Goal: Find specific page/section: Find specific page/section

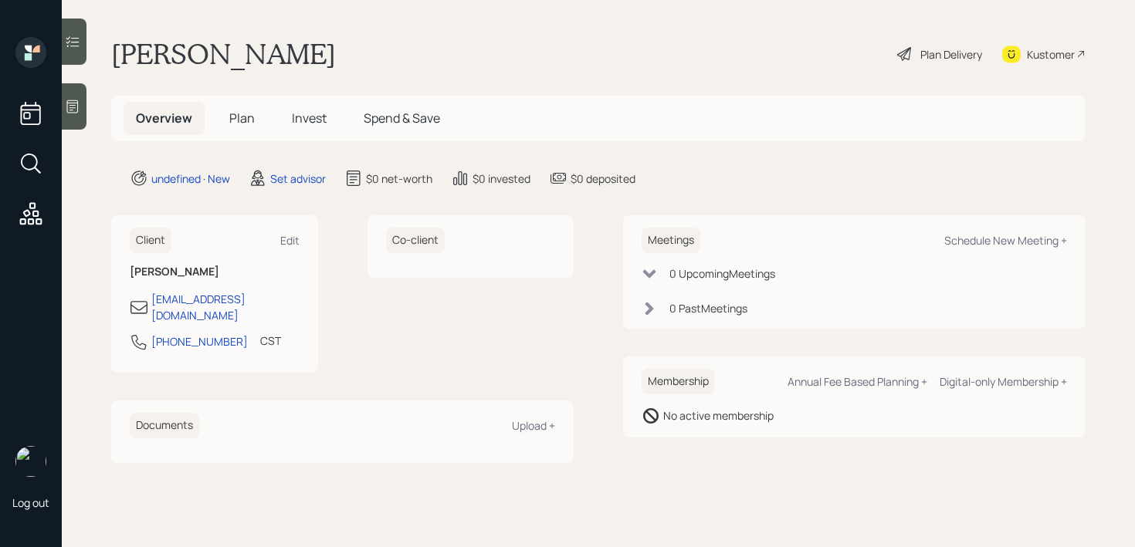
click at [70, 99] on icon at bounding box center [72, 106] width 15 height 15
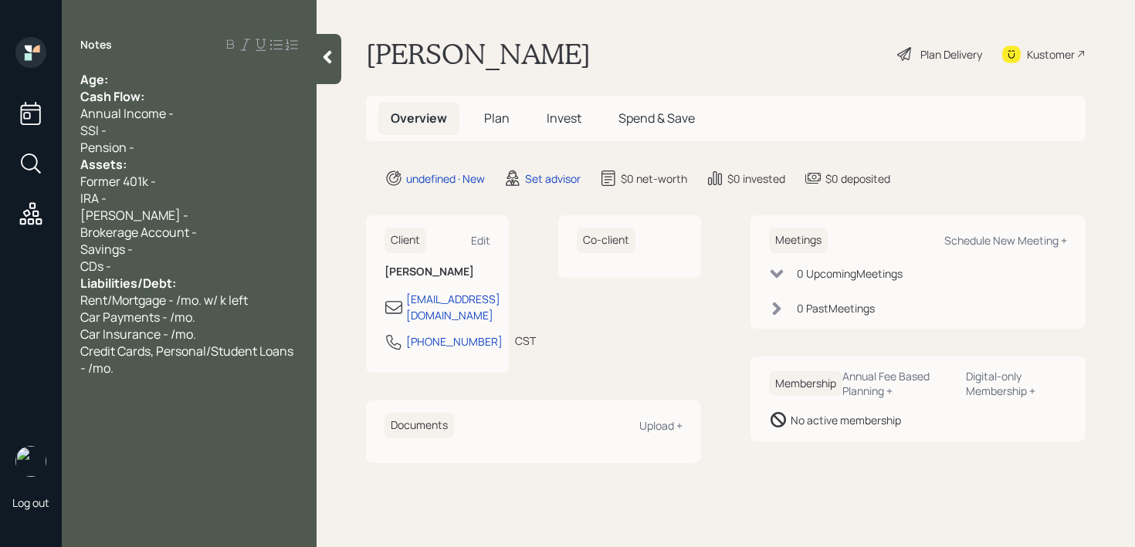
click at [195, 84] on div "Age:" at bounding box center [189, 79] width 218 height 17
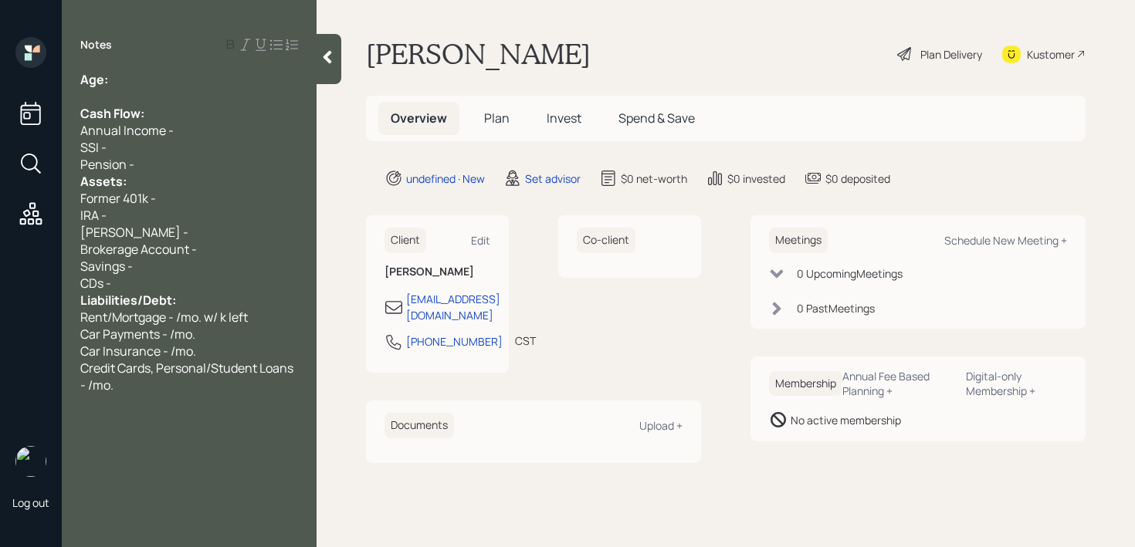
click at [161, 168] on div "Pension -" at bounding box center [189, 164] width 218 height 17
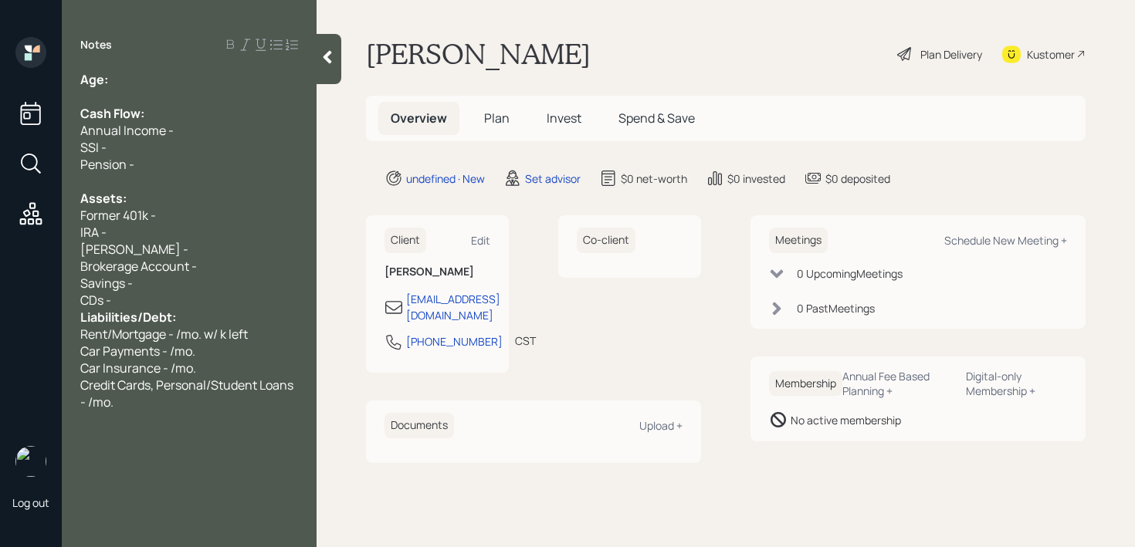
drag, startPoint x: 155, startPoint y: 300, endPoint x: 155, endPoint y: 290, distance: 9.3
click at [155, 300] on div "CDs -" at bounding box center [189, 300] width 218 height 17
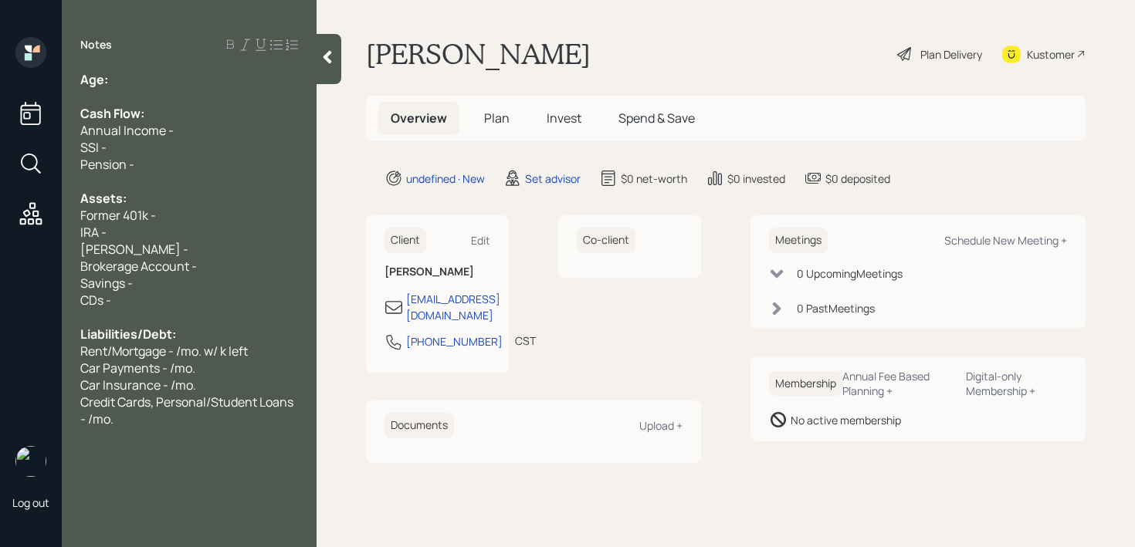
click at [193, 100] on div at bounding box center [189, 96] width 218 height 17
click at [188, 82] on div "Age:" at bounding box center [189, 79] width 218 height 17
drag, startPoint x: 144, startPoint y: 87, endPoint x: 110, endPoint y: 83, distance: 35.0
click at [110, 83] on div "Age: [DEMOGRAPHIC_DATA] Cash Flow: Annual Income - SSI - Pension - Assets: Form…" at bounding box center [189, 249] width 218 height 357
click at [137, 81] on div "Age: [DEMOGRAPHIC_DATA]" at bounding box center [189, 79] width 218 height 17
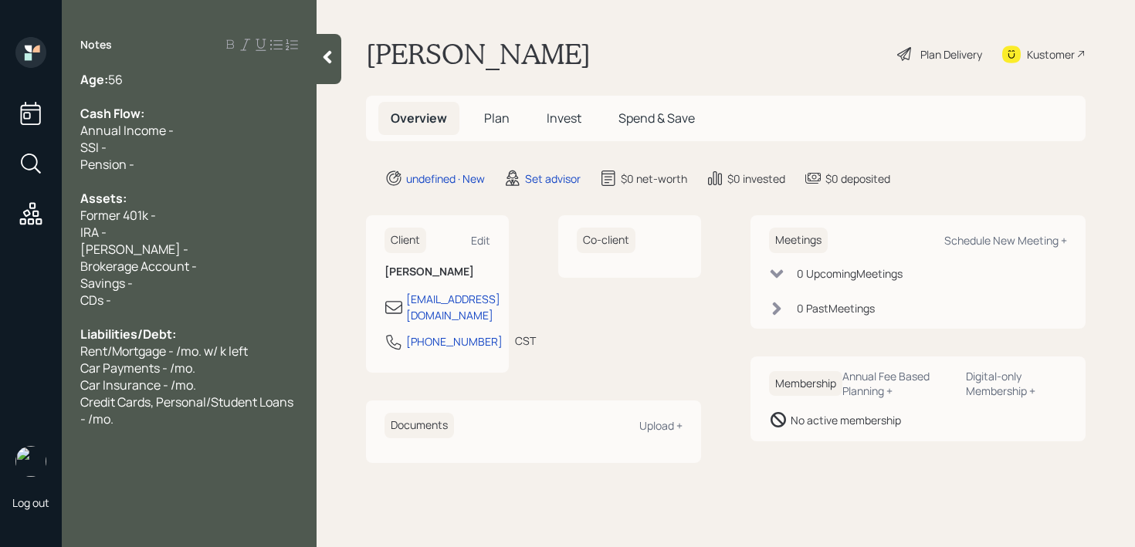
click at [137, 81] on div "Age: [DEMOGRAPHIC_DATA]" at bounding box center [189, 79] width 218 height 17
click at [140, 90] on div at bounding box center [189, 96] width 218 height 17
click at [166, 102] on div at bounding box center [189, 96] width 218 height 17
click at [178, 141] on div "SSI -" at bounding box center [189, 147] width 218 height 17
drag, startPoint x: 124, startPoint y: 212, endPoint x: 0, endPoint y: 212, distance: 123.5
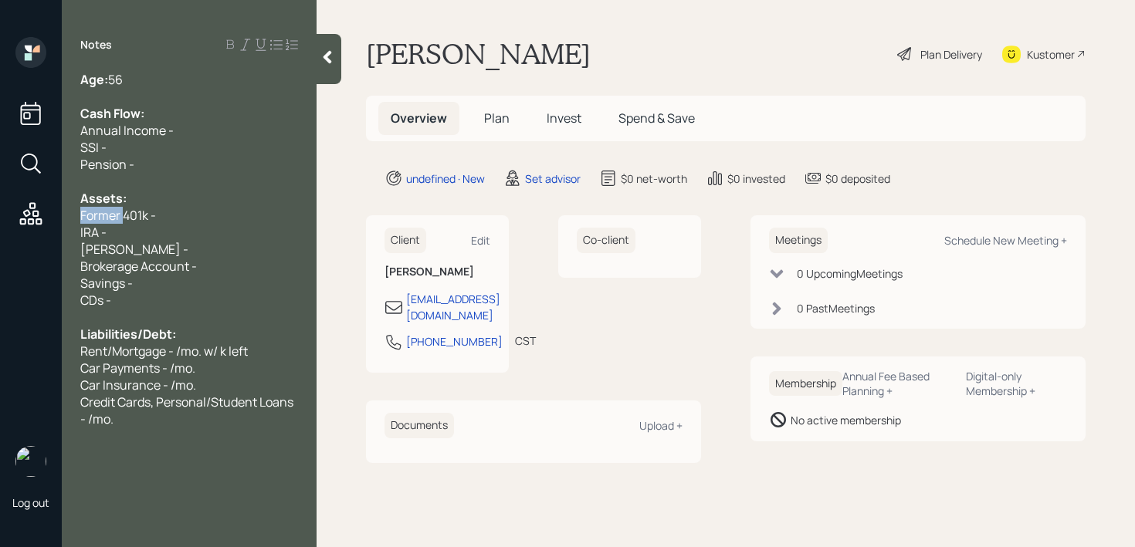
click at [0, 212] on div "Log out Notes Age: [DEMOGRAPHIC_DATA] Cash Flow: Annual Income - SSI - Pension …" at bounding box center [567, 273] width 1135 height 547
click at [205, 225] on div "IRA -" at bounding box center [189, 232] width 218 height 17
click at [221, 210] on div "Current 401k -" at bounding box center [189, 215] width 218 height 17
click at [214, 226] on div "IRA -" at bounding box center [189, 232] width 218 height 17
drag, startPoint x: 222, startPoint y: 217, endPoint x: 0, endPoint y: 211, distance: 221.7
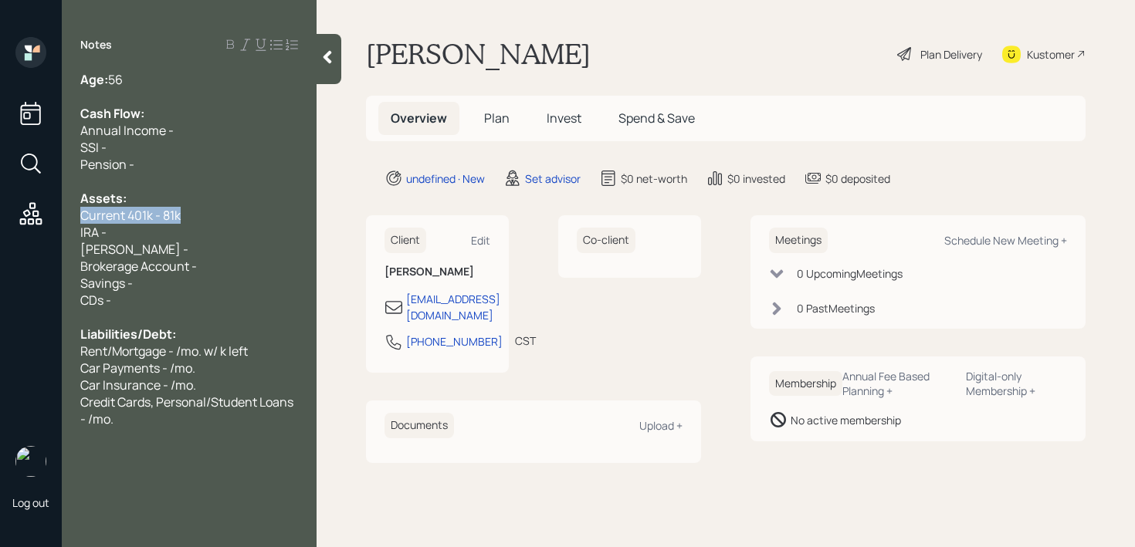
click at [0, 214] on div "Log out Notes Age: [DEMOGRAPHIC_DATA] Cash Flow: Annual Income - SSI - Pension …" at bounding box center [567, 273] width 1135 height 547
click at [183, 282] on div "Savings -" at bounding box center [189, 283] width 218 height 17
drag, startPoint x: 212, startPoint y: 266, endPoint x: 95, endPoint y: 266, distance: 117.3
click at [147, 266] on div "Brokerage Account -" at bounding box center [189, 266] width 218 height 17
click at [212, 263] on div "Brokerage Account -" at bounding box center [189, 266] width 218 height 17
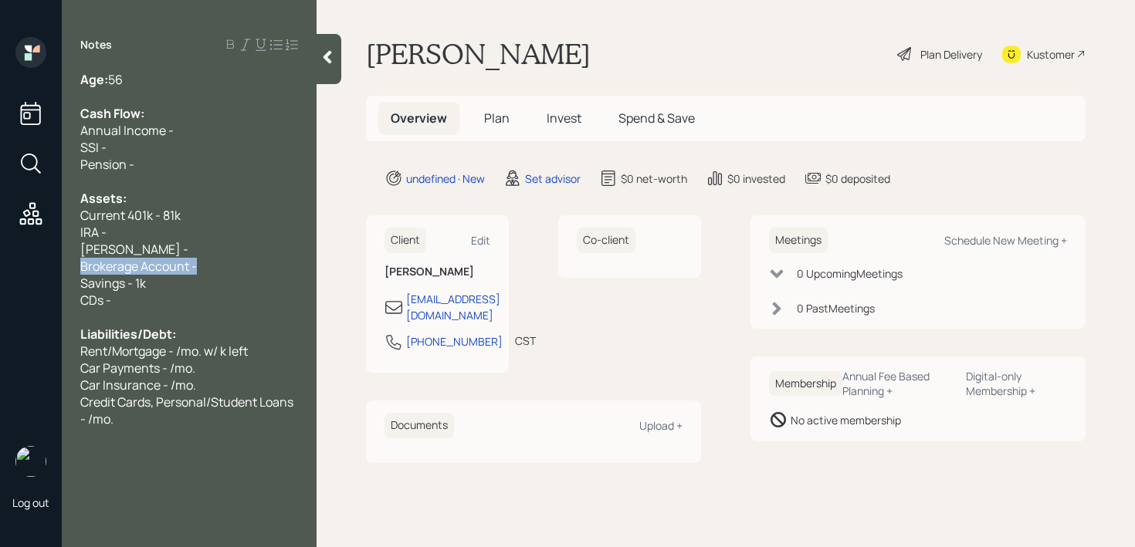
drag, startPoint x: 218, startPoint y: 263, endPoint x: 19, endPoint y: 263, distance: 200.0
click at [22, 263] on div "Log out Notes Age: [DEMOGRAPHIC_DATA] Cash Flow: Annual Income - SSI - Pension …" at bounding box center [567, 273] width 1135 height 547
click at [103, 255] on span "[PERSON_NAME] -" at bounding box center [134, 249] width 108 height 17
drag, startPoint x: 182, startPoint y: 255, endPoint x: 0, endPoint y: 255, distance: 182.2
click at [0, 255] on div "Log out Notes Age: [DEMOGRAPHIC_DATA] Cash Flow: Annual Income - SSI - Pension …" at bounding box center [567, 273] width 1135 height 547
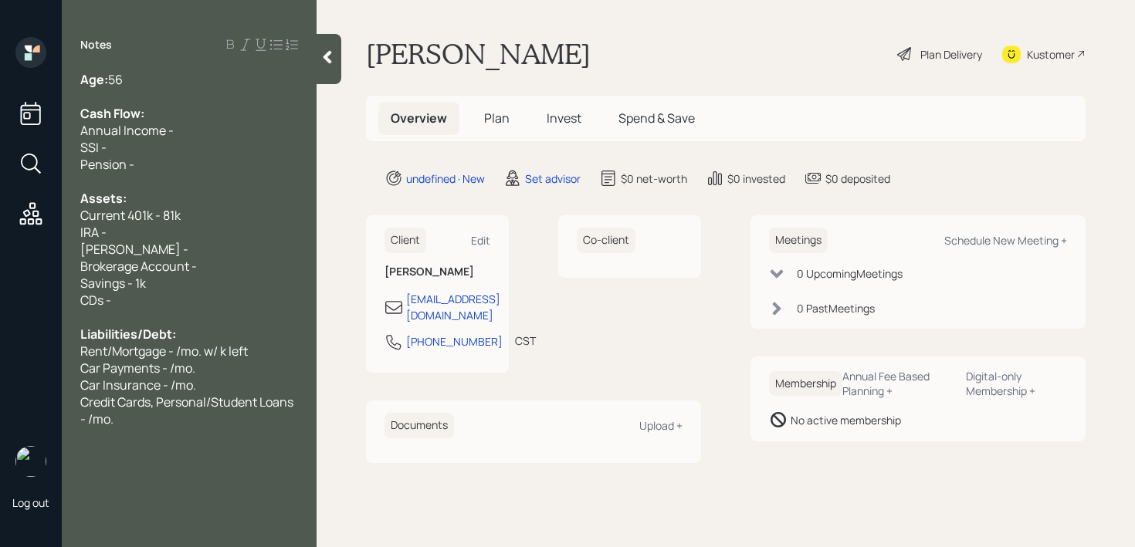
click at [128, 262] on span "Brokerage Account -" at bounding box center [138, 266] width 117 height 17
drag, startPoint x: 222, startPoint y: 268, endPoint x: 69, endPoint y: 268, distance: 152.9
click at [70, 268] on div "Age: [DEMOGRAPHIC_DATA] Cash Flow: Annual Income - SSI - Pension - Assets: Curr…" at bounding box center [189, 249] width 255 height 357
click at [236, 249] on div "[PERSON_NAME] -" at bounding box center [189, 249] width 218 height 17
drag, startPoint x: 243, startPoint y: 268, endPoint x: 27, endPoint y: 268, distance: 216.2
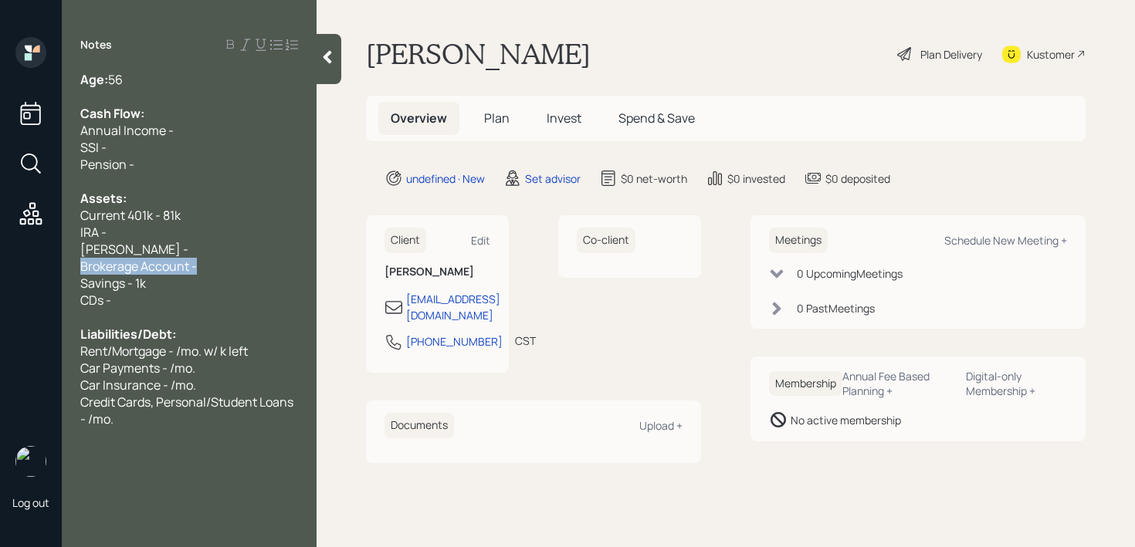
click at [27, 268] on div "Log out Notes Age: [DEMOGRAPHIC_DATA] Cash Flow: Annual Income - SSI - Pension …" at bounding box center [567, 273] width 1135 height 547
click at [112, 268] on span "Brokerage Account -" at bounding box center [138, 266] width 117 height 17
drag, startPoint x: 202, startPoint y: 268, endPoint x: 53, endPoint y: 268, distance: 149.0
click at [53, 268] on div "Log out Notes Age: [DEMOGRAPHIC_DATA] Cash Flow: Annual Income - SSI - Pension …" at bounding box center [567, 273] width 1135 height 547
click at [147, 71] on div "Age: [DEMOGRAPHIC_DATA]" at bounding box center [189, 79] width 218 height 17
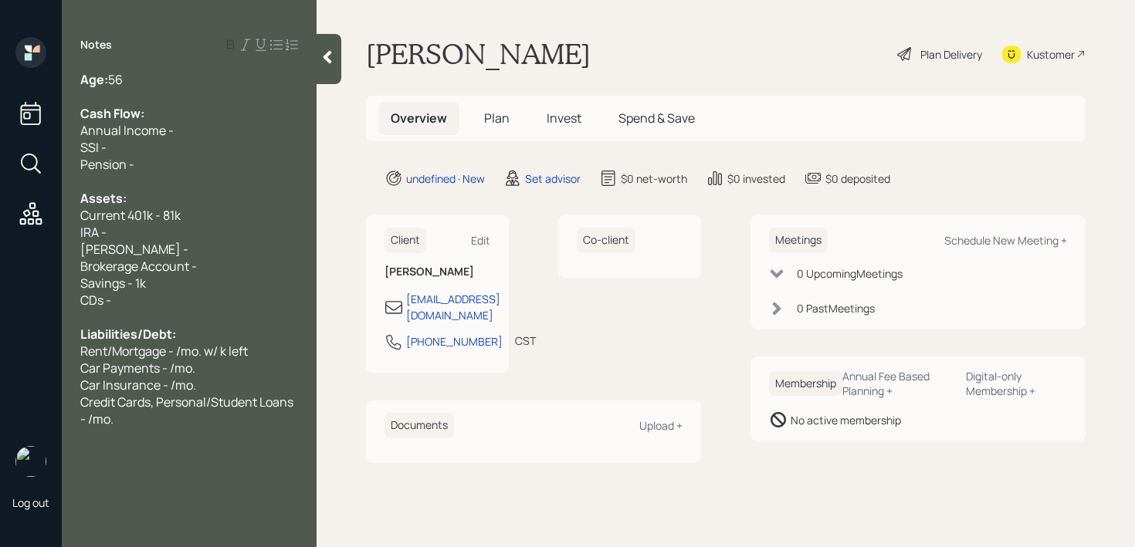
click at [148, 77] on div "Age: [DEMOGRAPHIC_DATA]" at bounding box center [189, 79] width 218 height 17
click at [193, 106] on div "Cash Flow:" at bounding box center [189, 113] width 218 height 17
click at [193, 124] on div "Annual Income -" at bounding box center [189, 130] width 218 height 17
click at [198, 412] on div "Credit Cards, Personal/Student Loans - /mo." at bounding box center [189, 411] width 218 height 34
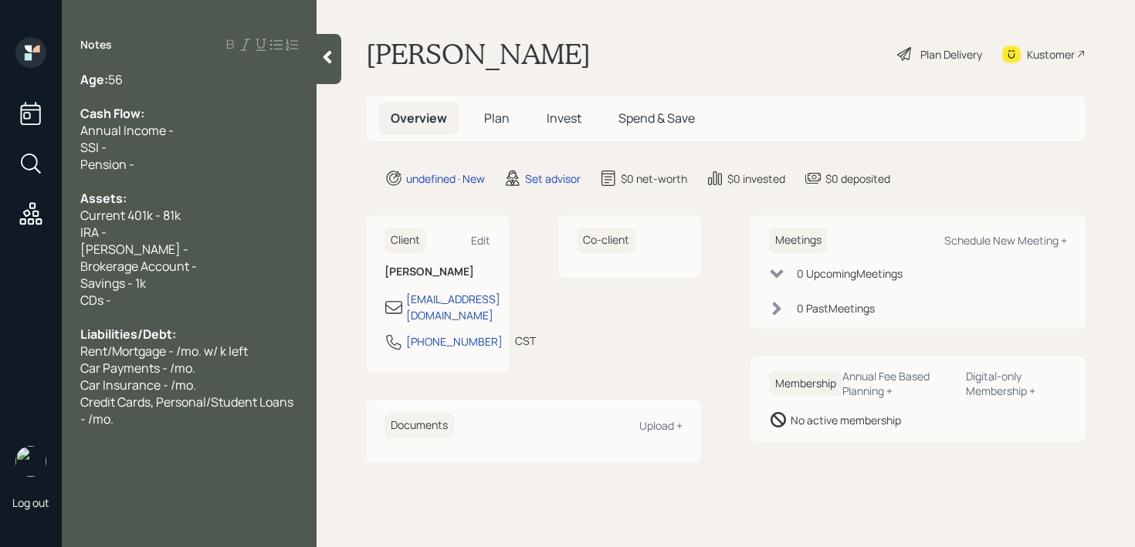
click at [178, 305] on div "CDs -" at bounding box center [189, 300] width 218 height 17
click at [168, 292] on div "CDs -" at bounding box center [189, 300] width 218 height 17
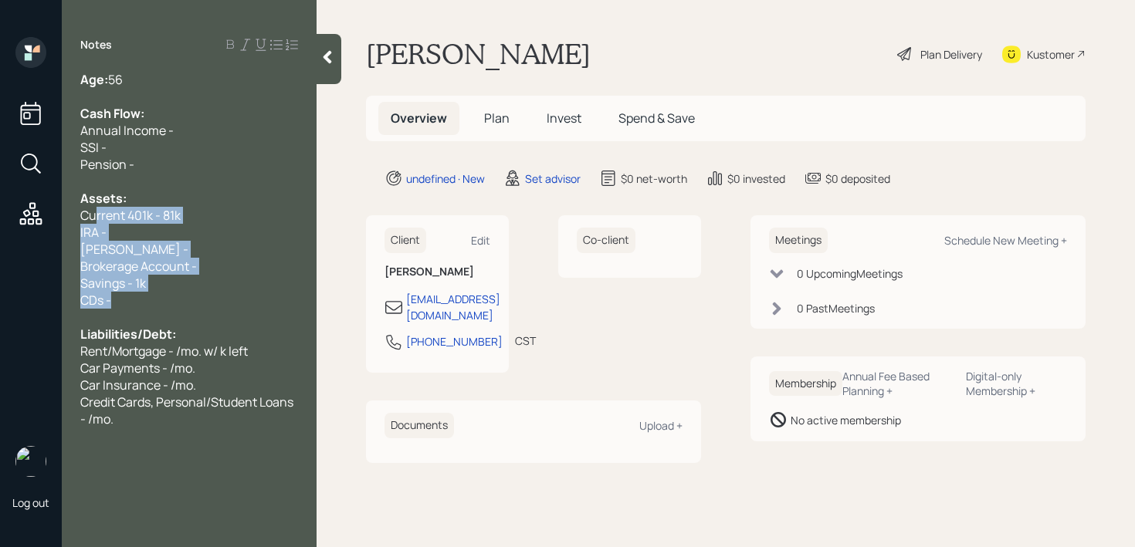
drag, startPoint x: 181, startPoint y: 312, endPoint x: 95, endPoint y: 207, distance: 135.5
click at [95, 209] on div "Age: [DEMOGRAPHIC_DATA] Cash Flow: Annual Income - SSI - Pension - Assets: Curr…" at bounding box center [189, 249] width 218 height 357
click at [95, 207] on span "Current 401k - 81k" at bounding box center [130, 215] width 100 height 17
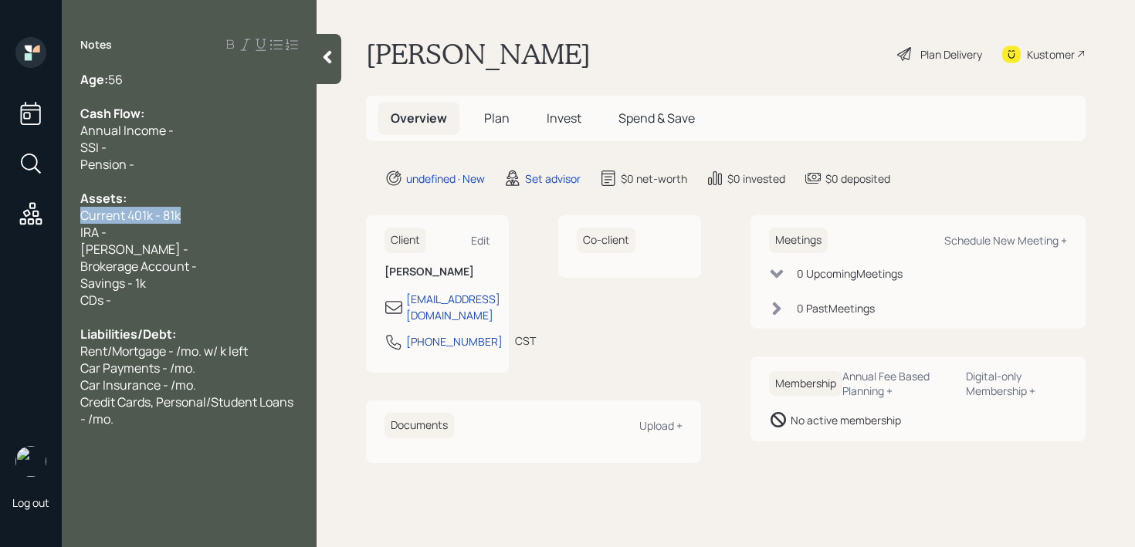
drag, startPoint x: 181, startPoint y: 207, endPoint x: 0, endPoint y: 209, distance: 180.7
click at [0, 209] on div "Log out Notes Age: [DEMOGRAPHIC_DATA] Cash Flow: Annual Income - SSI - Pension …" at bounding box center [567, 273] width 1135 height 547
click at [201, 219] on div "Current 401k - 81k" at bounding box center [189, 215] width 218 height 17
drag, startPoint x: 205, startPoint y: 219, endPoint x: 0, endPoint y: 219, distance: 204.6
click at [0, 219] on div "Log out Notes Age: [DEMOGRAPHIC_DATA] Cash Flow: Annual Income - SSI - Pension …" at bounding box center [567, 273] width 1135 height 547
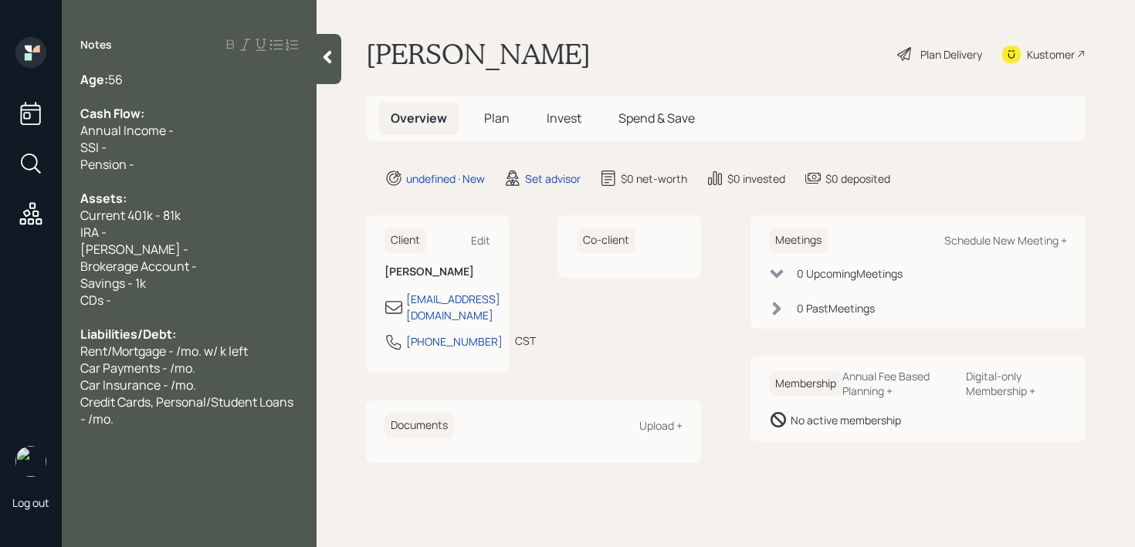
click at [172, 209] on span "Current 401k - 81k" at bounding box center [130, 215] width 100 height 17
drag, startPoint x: 217, startPoint y: 211, endPoint x: 0, endPoint y: 211, distance: 216.9
click at [0, 211] on div "Log out Notes Age: [DEMOGRAPHIC_DATA] Cash Flow: Annual Income - SSI - Pension …" at bounding box center [567, 273] width 1135 height 547
click at [113, 235] on div "IRA -" at bounding box center [189, 232] width 218 height 17
drag, startPoint x: 185, startPoint y: 205, endPoint x: 122, endPoint y: 205, distance: 62.5
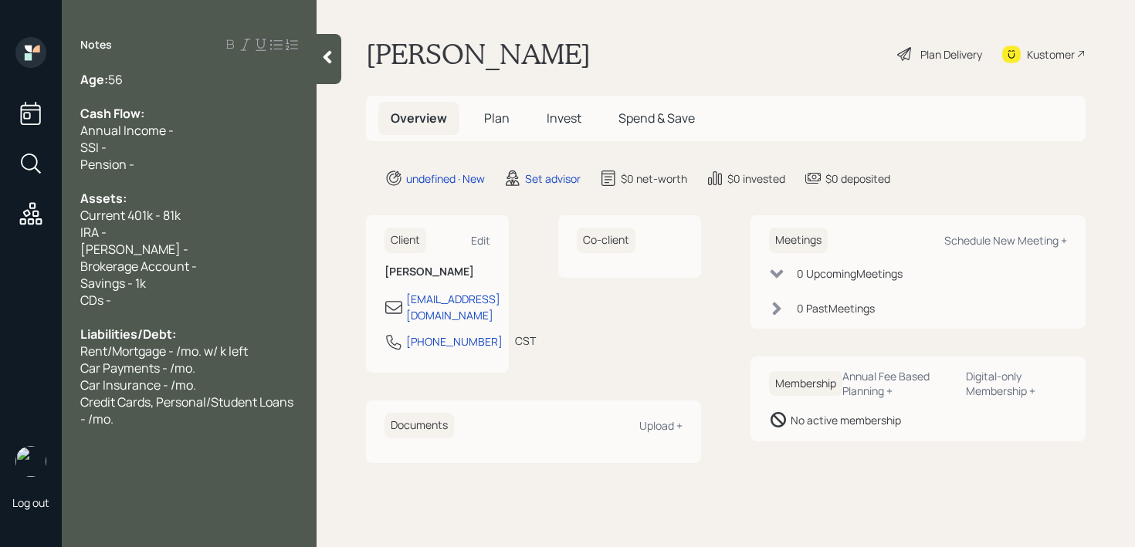
click at [123, 205] on div "Assets:" at bounding box center [189, 198] width 218 height 17
click at [164, 212] on span "Current 401k - 81k" at bounding box center [130, 215] width 100 height 17
drag, startPoint x: 188, startPoint y: 217, endPoint x: 103, endPoint y: 217, distance: 84.2
click at [124, 217] on div "Current 401k - 81k" at bounding box center [189, 215] width 218 height 17
click at [142, 209] on span "Current 401k - 81k" at bounding box center [130, 215] width 100 height 17
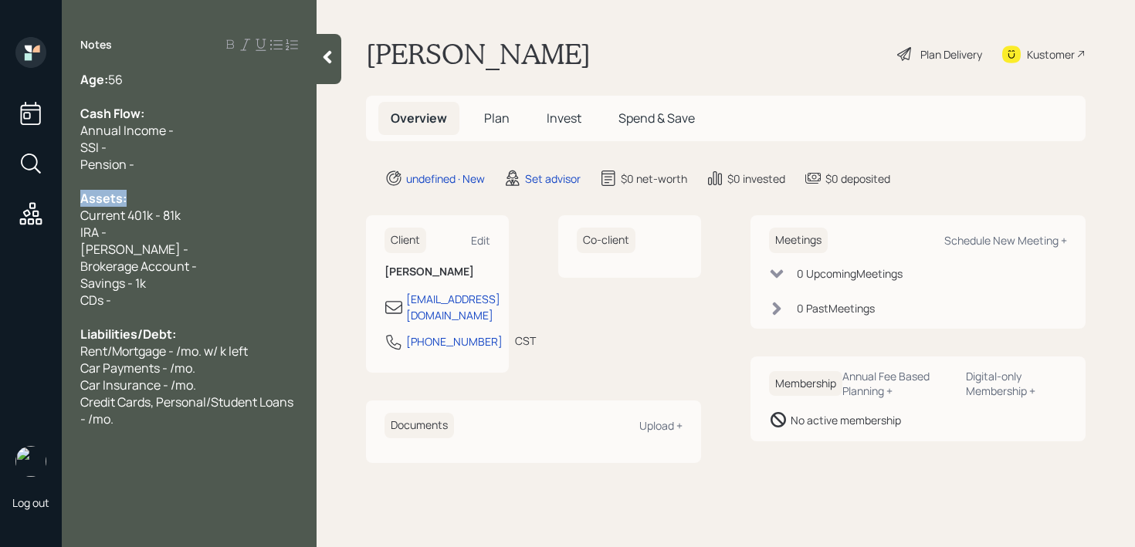
drag, startPoint x: 190, startPoint y: 204, endPoint x: 0, endPoint y: 204, distance: 189.9
click at [0, 204] on div "Log out Notes Age: [DEMOGRAPHIC_DATA] Cash Flow: Annual Income - SSI - Pension …" at bounding box center [567, 273] width 1135 height 547
drag, startPoint x: 217, startPoint y: 227, endPoint x: 23, endPoint y: 227, distance: 193.8
click at [32, 227] on div "Log out Notes Age: [DEMOGRAPHIC_DATA] Cash Flow: Annual Income - SSI - Pension …" at bounding box center [567, 273] width 1135 height 547
click at [139, 218] on span "Current 401k - 81k" at bounding box center [130, 215] width 100 height 17
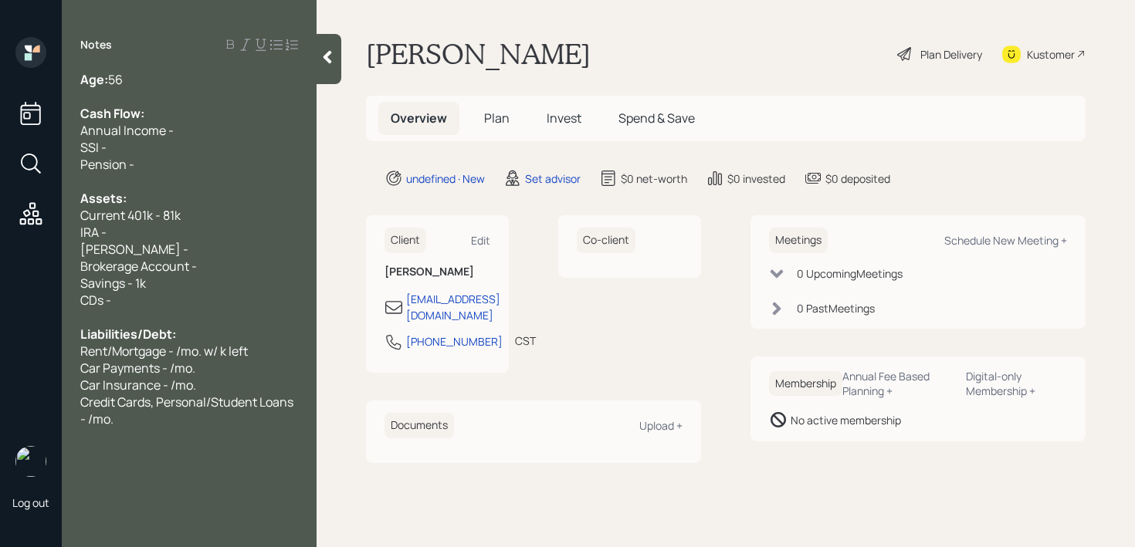
drag, startPoint x: 203, startPoint y: 218, endPoint x: 23, endPoint y: 218, distance: 179.9
click at [23, 218] on div "Log out Notes Age: [DEMOGRAPHIC_DATA] Cash Flow: Annual Income - SSI - Pension …" at bounding box center [567, 273] width 1135 height 547
drag, startPoint x: 207, startPoint y: 225, endPoint x: 0, endPoint y: 222, distance: 206.9
click at [0, 222] on div "Log out Notes Age: [DEMOGRAPHIC_DATA] Cash Flow: Annual Income - SSI - Pension …" at bounding box center [567, 273] width 1135 height 547
click at [100, 215] on span "Current 401k - 81k" at bounding box center [130, 215] width 100 height 17
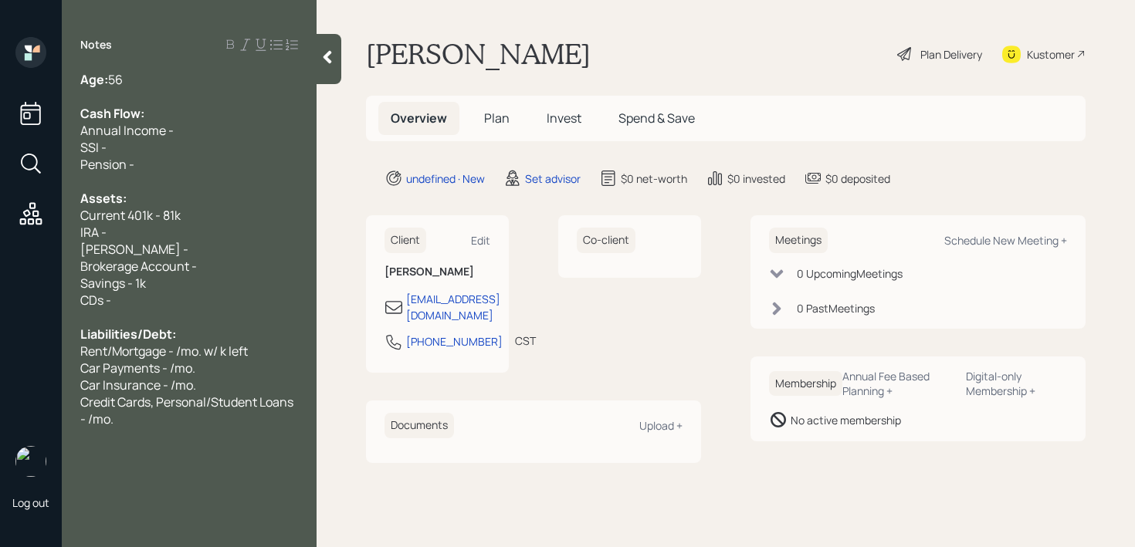
click at [135, 225] on div "IRA -" at bounding box center [189, 232] width 218 height 17
click at [136, 232] on div "IRA -" at bounding box center [189, 232] width 218 height 17
click at [150, 282] on div "Savings - 1k" at bounding box center [189, 283] width 218 height 17
drag, startPoint x: 215, startPoint y: 407, endPoint x: 51, endPoint y: 371, distance: 167.6
click at [50, 371] on div "Log out Notes Age: [DEMOGRAPHIC_DATA] Cash Flow: Annual Income - SSI - Pension …" at bounding box center [567, 273] width 1135 height 547
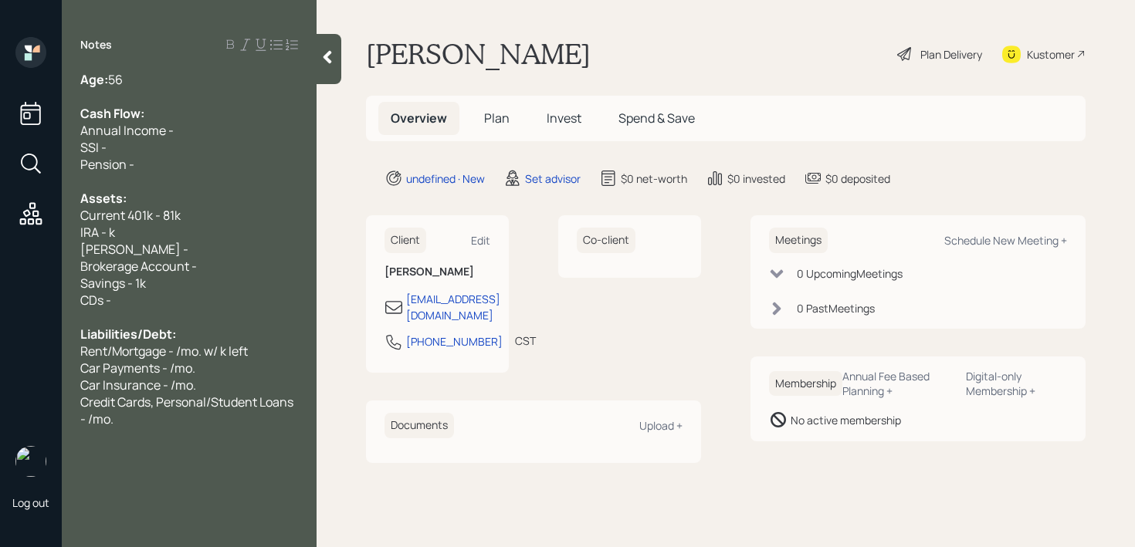
click at [153, 387] on span "Car Insurance - /mo." at bounding box center [138, 385] width 116 height 17
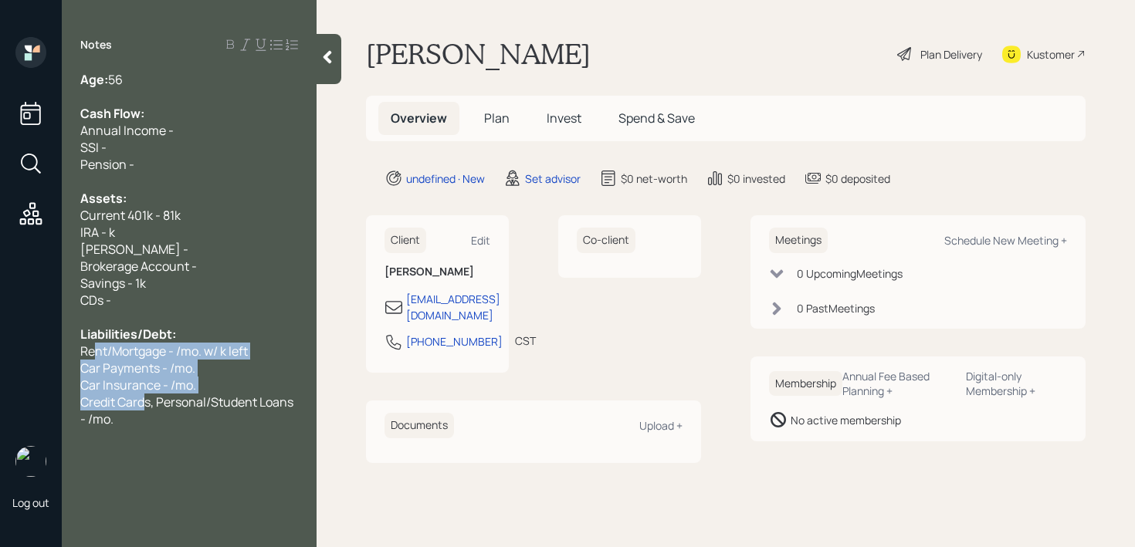
drag, startPoint x: 145, startPoint y: 409, endPoint x: 95, endPoint y: 352, distance: 76.0
click at [95, 352] on div "Age: [DEMOGRAPHIC_DATA] Cash Flow: Annual Income - SSI - Pension - Assets: Curr…" at bounding box center [189, 249] width 218 height 357
click at [95, 352] on span "Rent/Mortgage - /mo. w/ k left" at bounding box center [164, 351] width 168 height 17
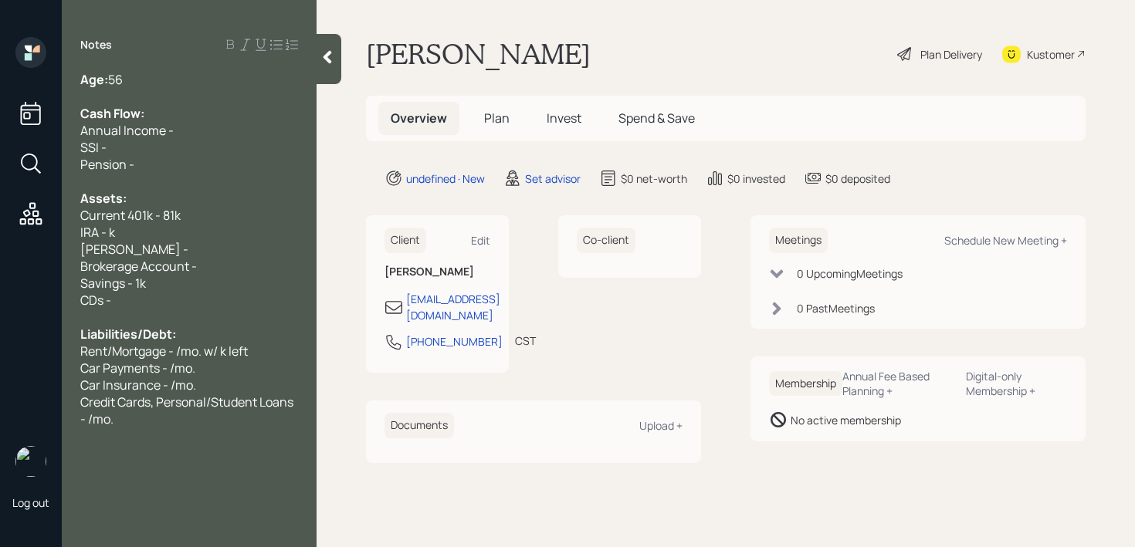
click at [137, 307] on div "CDs -" at bounding box center [189, 300] width 218 height 17
drag, startPoint x: 137, startPoint y: 307, endPoint x: 120, endPoint y: 249, distance: 61.1
click at [120, 249] on div "Age: [DEMOGRAPHIC_DATA] Cash Flow: Annual Income - SSI - Pension - Assets: Curr…" at bounding box center [189, 249] width 218 height 357
click at [120, 249] on span "[PERSON_NAME] -" at bounding box center [134, 249] width 108 height 17
click at [156, 244] on div "[PERSON_NAME] -" at bounding box center [189, 249] width 218 height 17
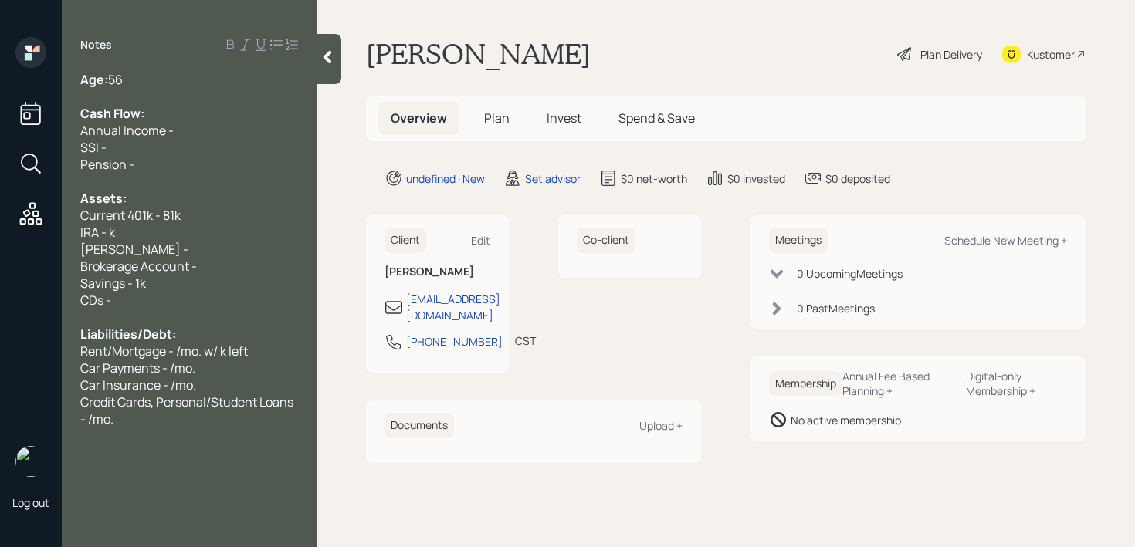
click at [161, 232] on div "IRA - k" at bounding box center [189, 232] width 218 height 17
drag, startPoint x: 202, startPoint y: 215, endPoint x: 0, endPoint y: 207, distance: 202.5
click at [7, 207] on div "Log out Notes Age: [DEMOGRAPHIC_DATA] Cash Flow: Annual Income - SSI - Pension …" at bounding box center [567, 273] width 1135 height 547
click at [139, 199] on div "Assets:" at bounding box center [189, 198] width 218 height 17
click at [156, 209] on span "Current 401k - 81k" at bounding box center [130, 215] width 100 height 17
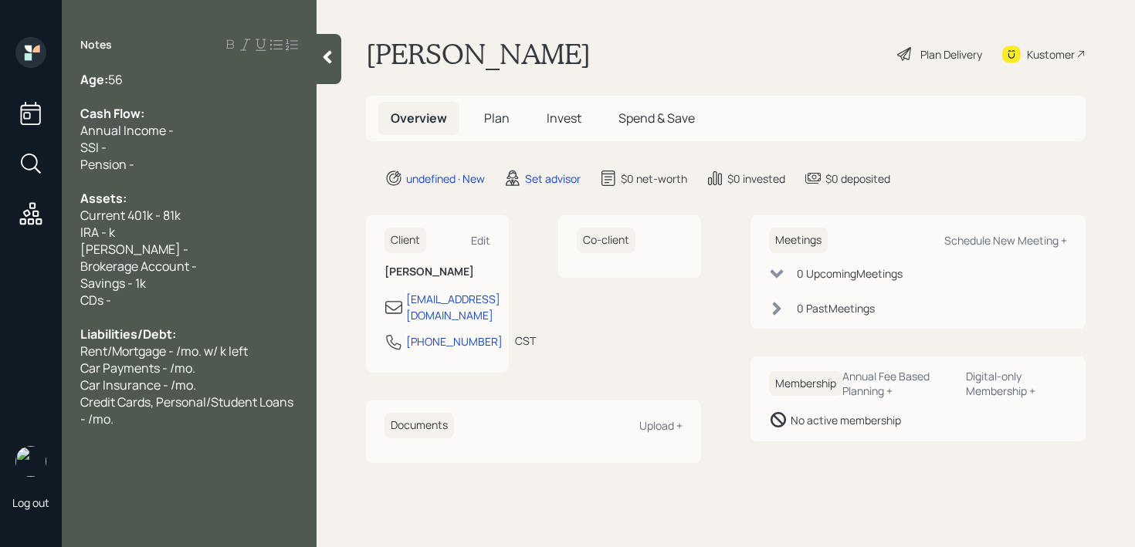
click at [157, 224] on div "IRA - k" at bounding box center [189, 232] width 218 height 17
click at [157, 239] on div "IRA - k" at bounding box center [189, 232] width 218 height 17
click at [160, 258] on span "Brokerage Account -" at bounding box center [138, 266] width 117 height 17
click at [165, 279] on div "Savings - 1k" at bounding box center [189, 283] width 218 height 17
click at [165, 281] on div "Savings - 1k" at bounding box center [189, 283] width 218 height 17
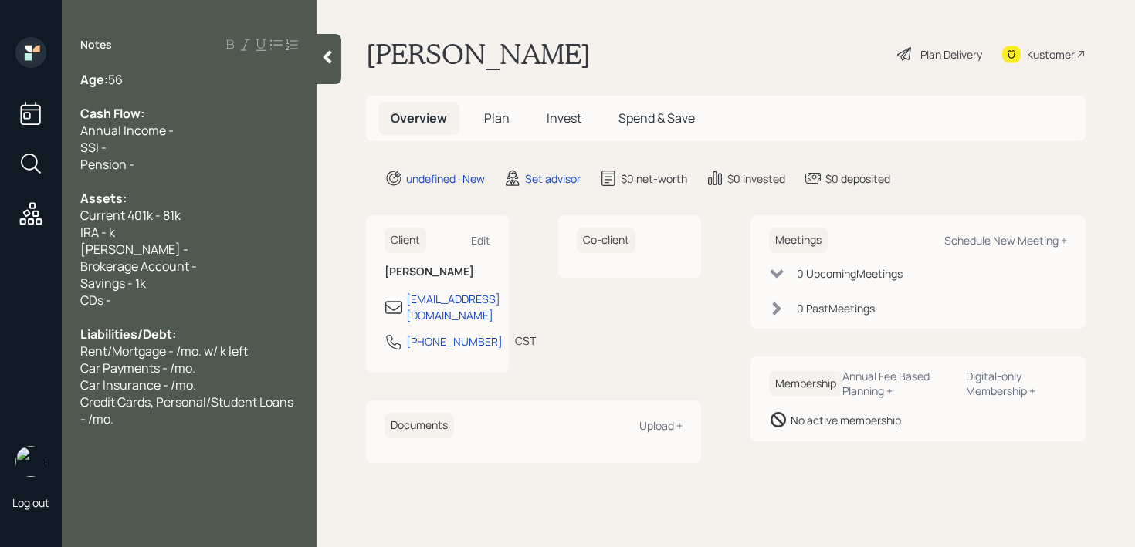
click at [165, 285] on div "Savings - 1k" at bounding box center [189, 283] width 218 height 17
click at [176, 306] on div "CDs -" at bounding box center [189, 300] width 218 height 17
click at [185, 292] on div "CDs -" at bounding box center [189, 300] width 218 height 17
click at [200, 279] on div "Savings - 1k" at bounding box center [189, 283] width 218 height 17
click at [230, 234] on div "IRA - k" at bounding box center [189, 232] width 218 height 17
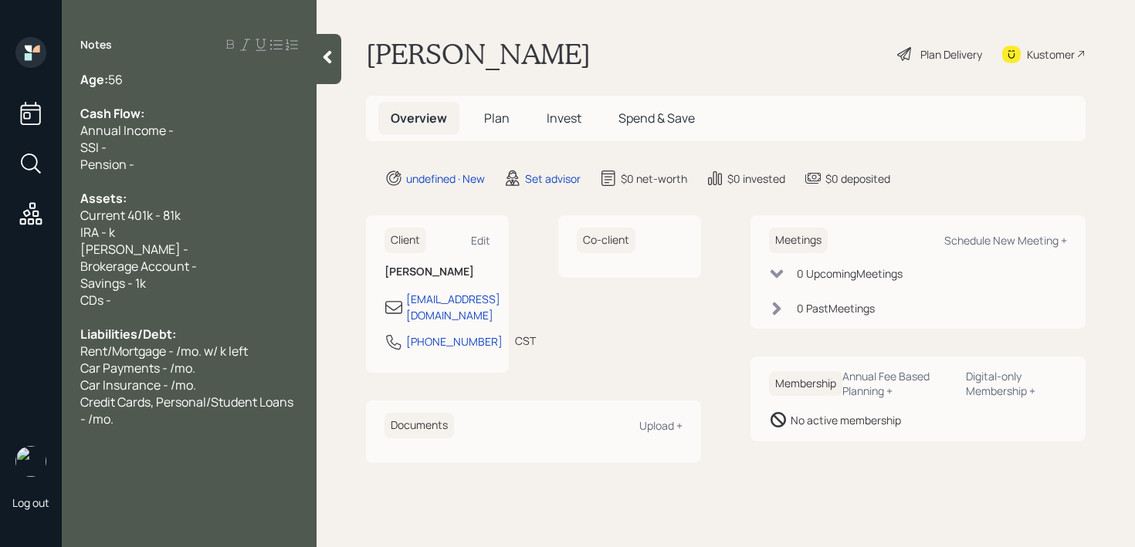
click at [230, 276] on div "Savings - 1k" at bounding box center [189, 283] width 218 height 17
click at [230, 275] on div "Savings - 1k" at bounding box center [189, 283] width 218 height 17
click at [232, 273] on div "Brokerage Account -" at bounding box center [189, 266] width 218 height 17
click at [170, 384] on span "Car Insurance - /mo." at bounding box center [138, 385] width 116 height 17
click at [163, 412] on div "Credit Cards, Personal/Student Loans - /mo." at bounding box center [189, 411] width 218 height 34
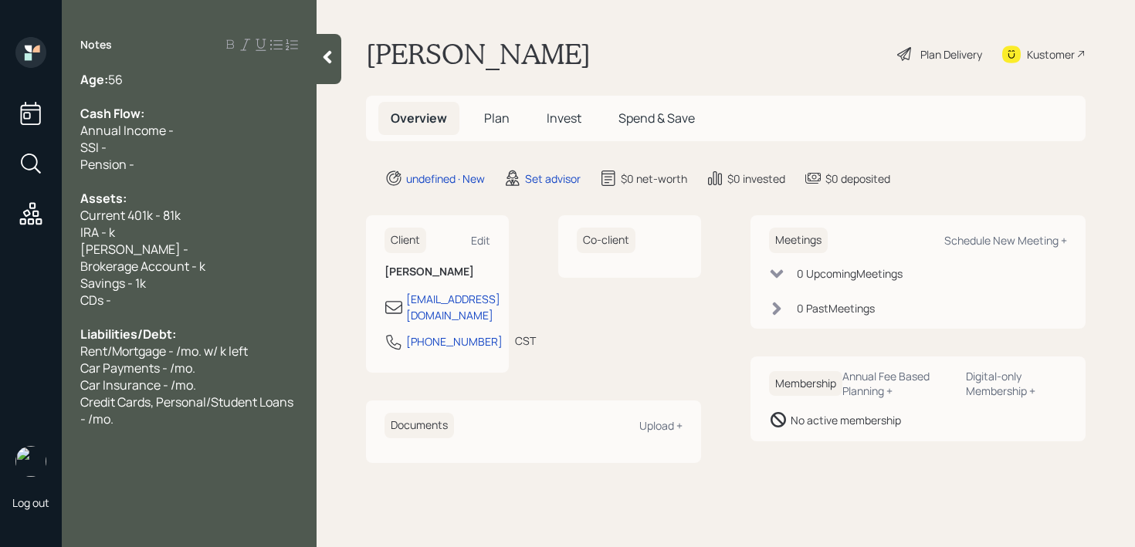
drag, startPoint x: 163, startPoint y: 432, endPoint x: 96, endPoint y: 344, distance: 111.3
click at [96, 344] on div "Notes Age: [DEMOGRAPHIC_DATA] Cash Flow: Annual Income - SSI - Pension - Assets…" at bounding box center [189, 283] width 255 height 492
click at [104, 357] on span "Rent/Mortgage - /mo. w/ k left" at bounding box center [164, 351] width 168 height 17
click at [111, 395] on span "Credit Cards, Personal/Student Loans - /mo." at bounding box center [187, 411] width 215 height 34
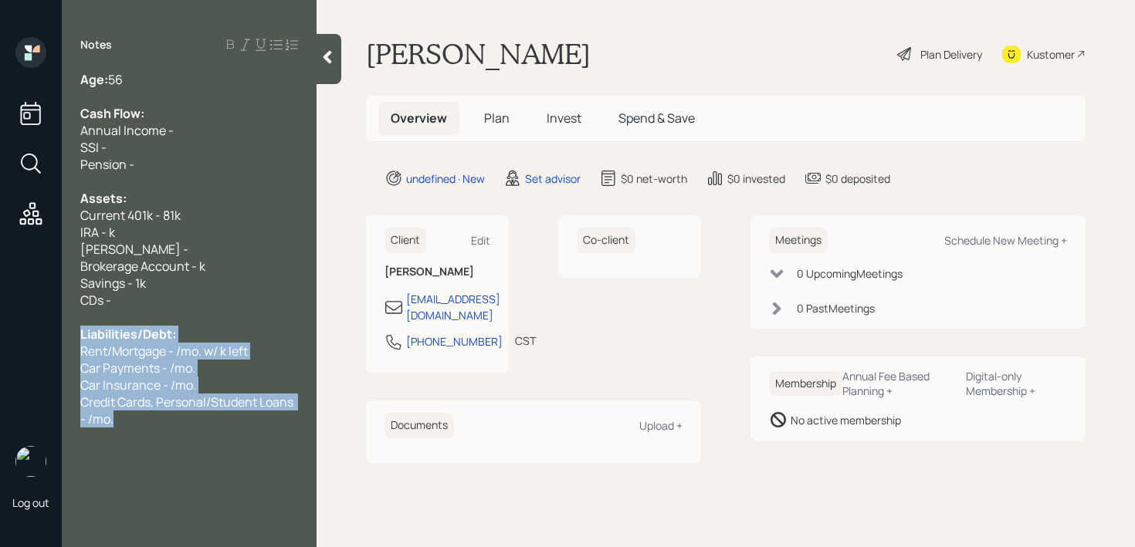
drag, startPoint x: 116, startPoint y: 418, endPoint x: 81, endPoint y: 334, distance: 91.8
click at [81, 334] on div "Age: [DEMOGRAPHIC_DATA] Cash Flow: Annual Income - SSI - Pension - Assets: Curr…" at bounding box center [189, 249] width 218 height 357
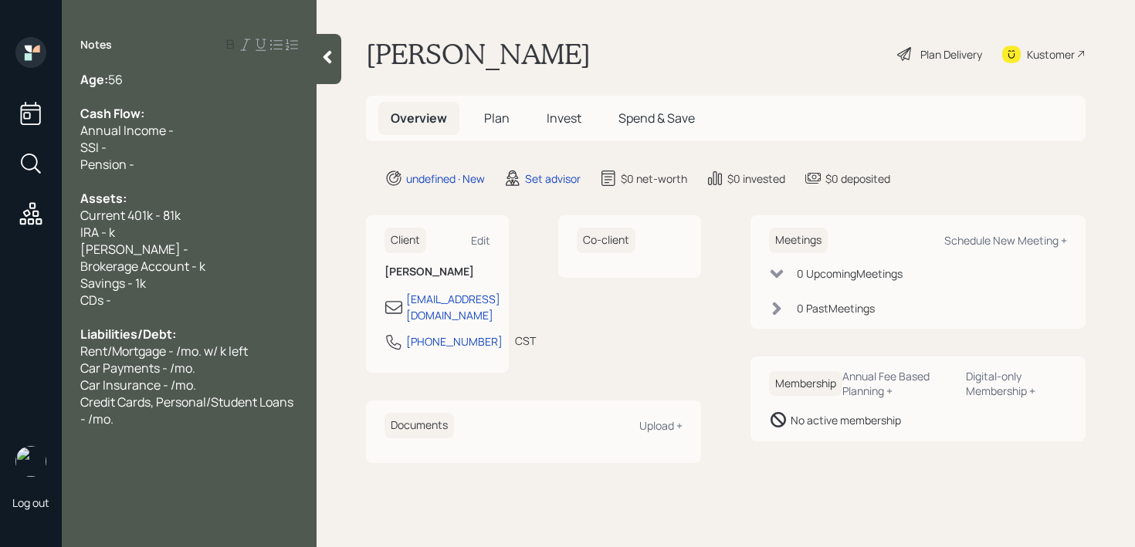
click at [93, 332] on span "Liabilities/Debt:" at bounding box center [128, 334] width 96 height 17
drag, startPoint x: 168, startPoint y: 336, endPoint x: 0, endPoint y: 336, distance: 168.3
click at [0, 336] on div "Log out Notes Age: [DEMOGRAPHIC_DATA] Cash Flow: Annual Income - SSI - Pension …" at bounding box center [567, 273] width 1135 height 547
click at [18, 286] on div "Log out" at bounding box center [31, 273] width 62 height 547
click at [134, 293] on div "CDs -" at bounding box center [189, 300] width 218 height 17
